Goal: Navigation & Orientation: Find specific page/section

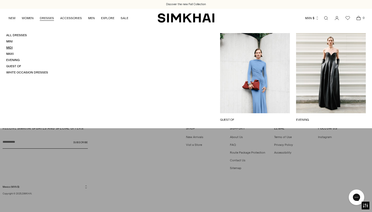
click at [9, 48] on link "Midi" at bounding box center [9, 48] width 6 height 4
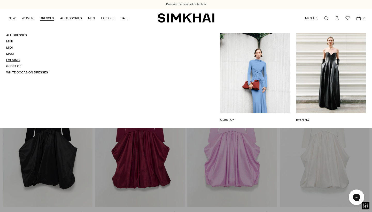
click at [15, 59] on link "Evening" at bounding box center [12, 60] width 13 height 4
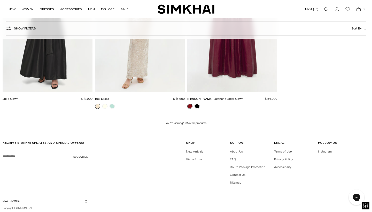
scroll to position [1409, 0]
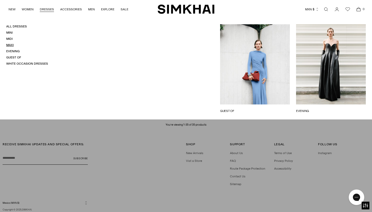
click at [11, 44] on link "Maxi" at bounding box center [10, 45] width 8 height 4
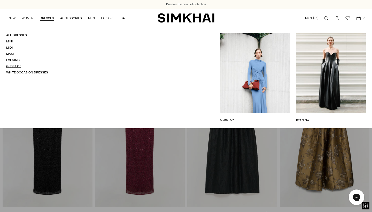
click at [11, 65] on link "Guest Of" at bounding box center [13, 66] width 15 height 4
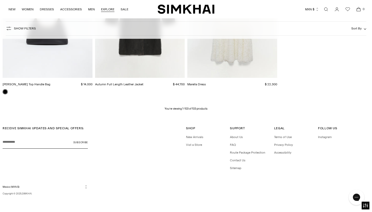
scroll to position [4178, 0]
